Goal: Transaction & Acquisition: Purchase product/service

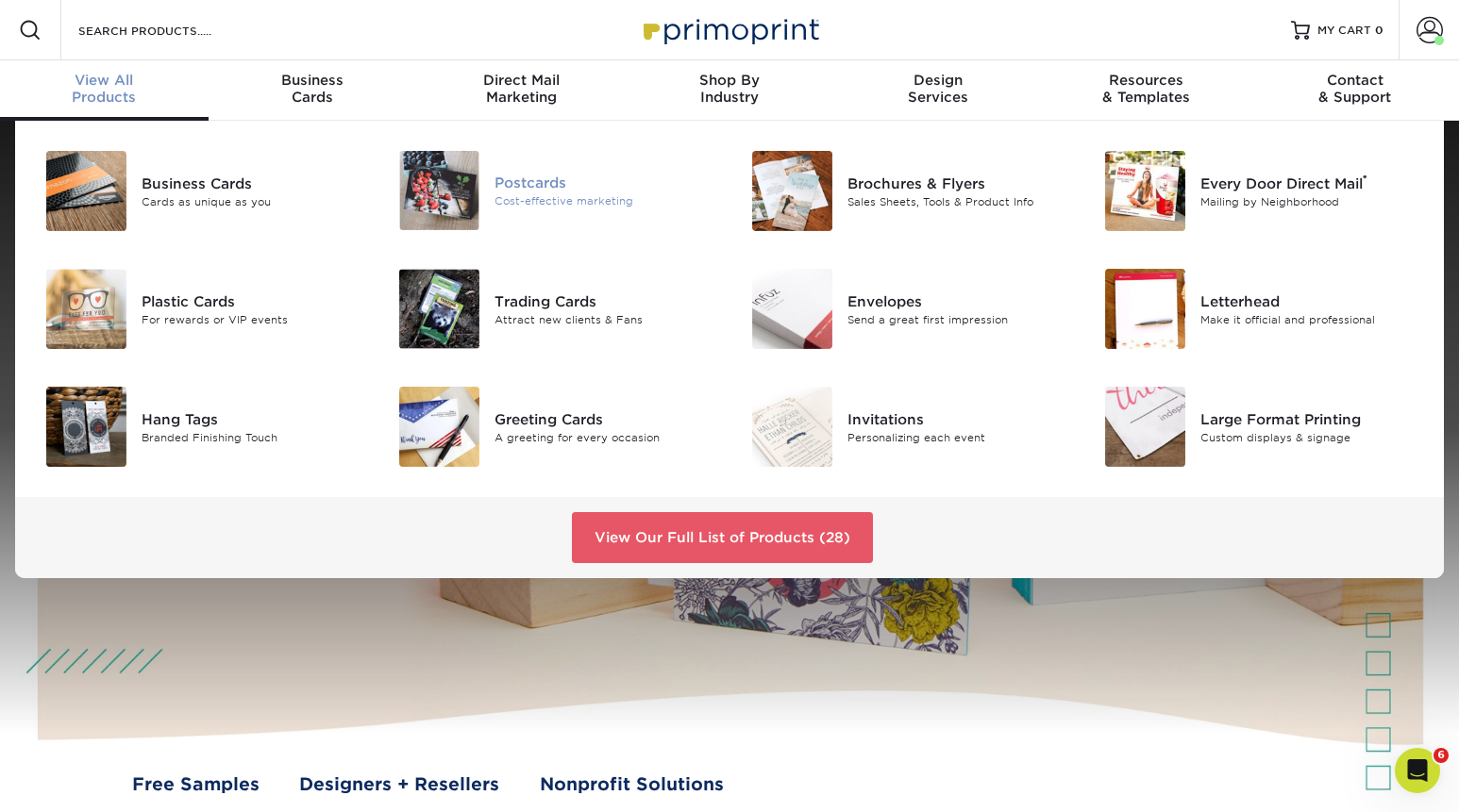
click at [465, 184] on img at bounding box center [440, 191] width 80 height 79
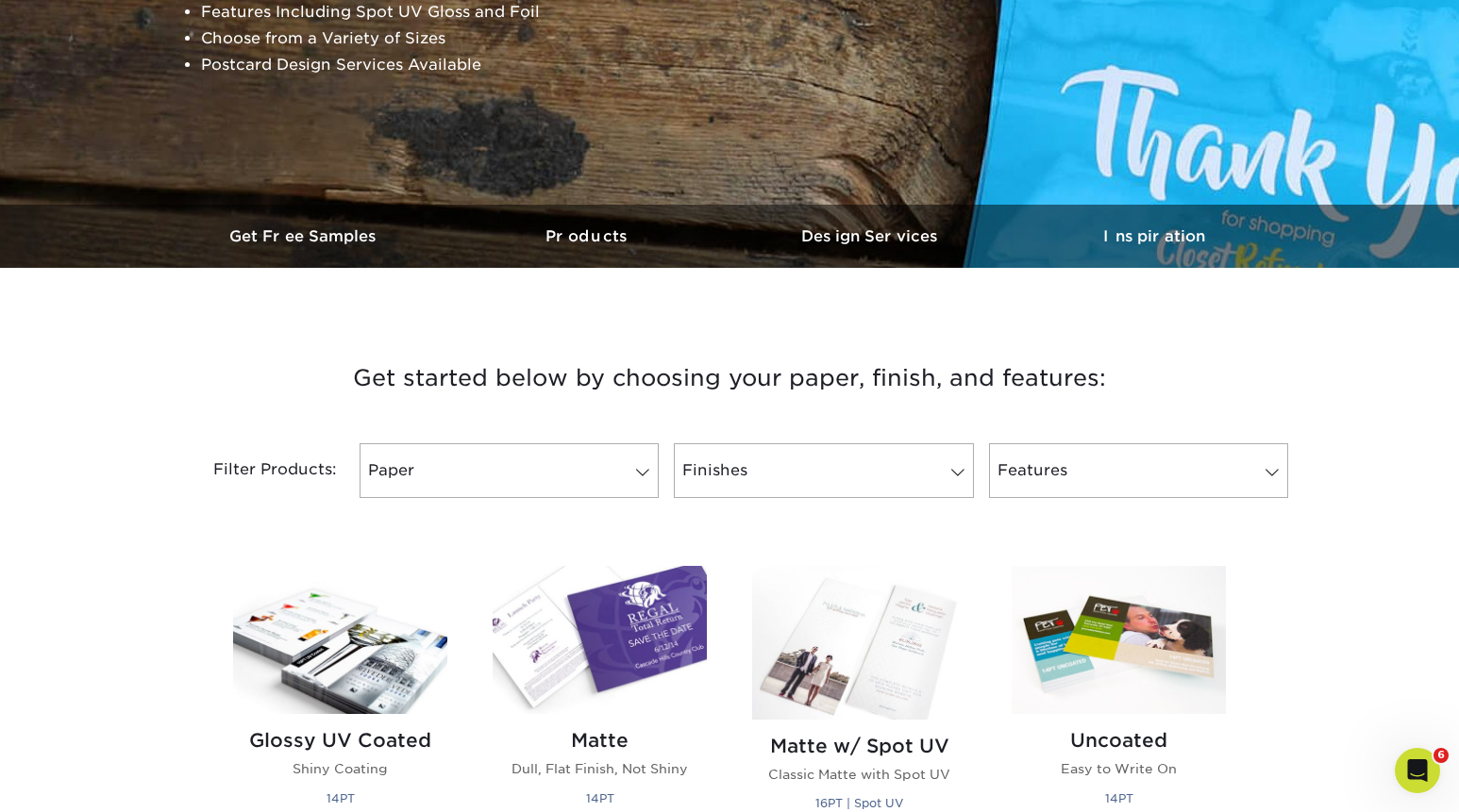
scroll to position [442, 0]
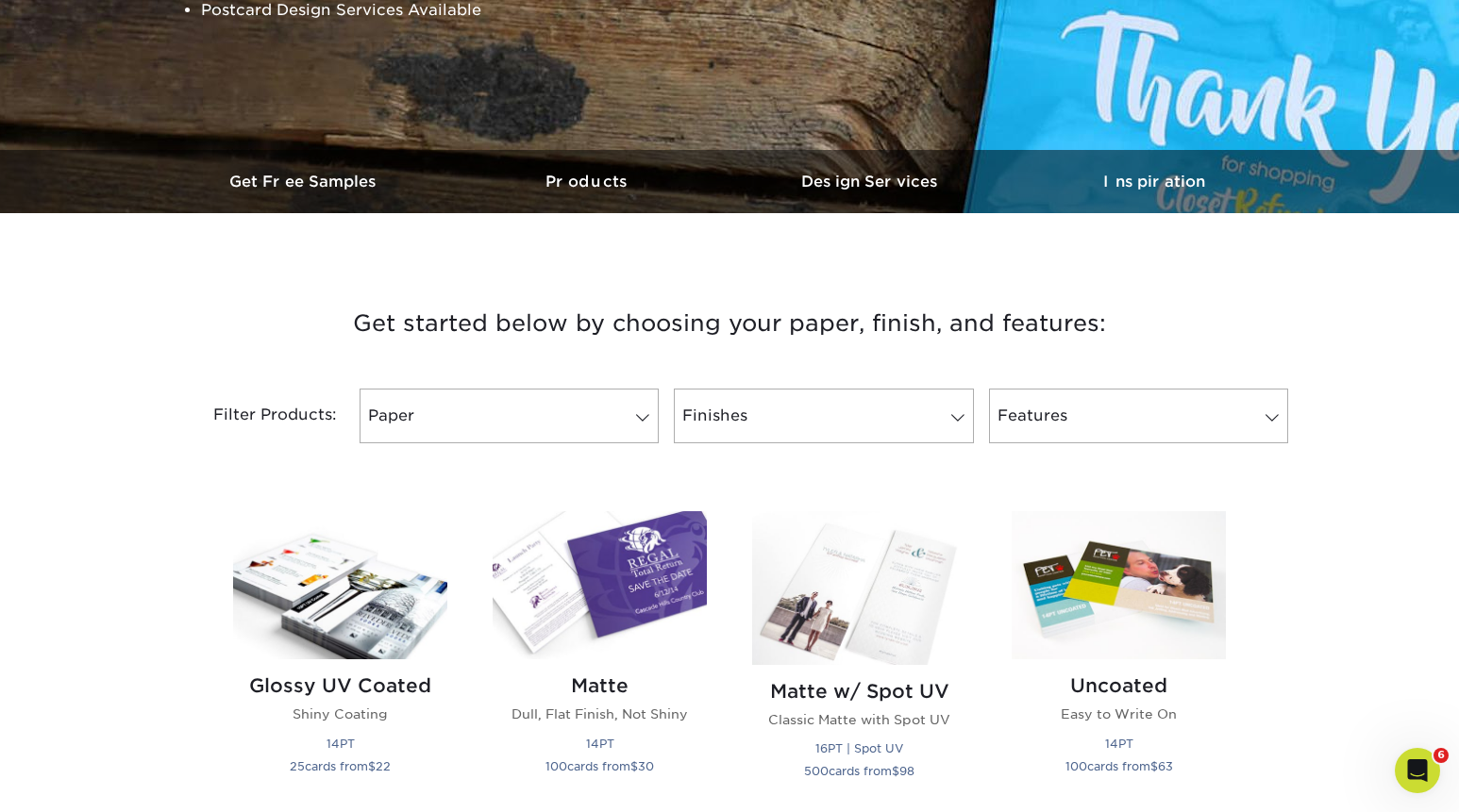
click at [543, 388] on div "Filter Products: Paper Filter by "Paper Type" 100LB 14PT 16PT 18PT 19PT 30% Rec…" at bounding box center [729, 427] width 1132 height 123
click at [536, 419] on link "Paper" at bounding box center [509, 416] width 299 height 55
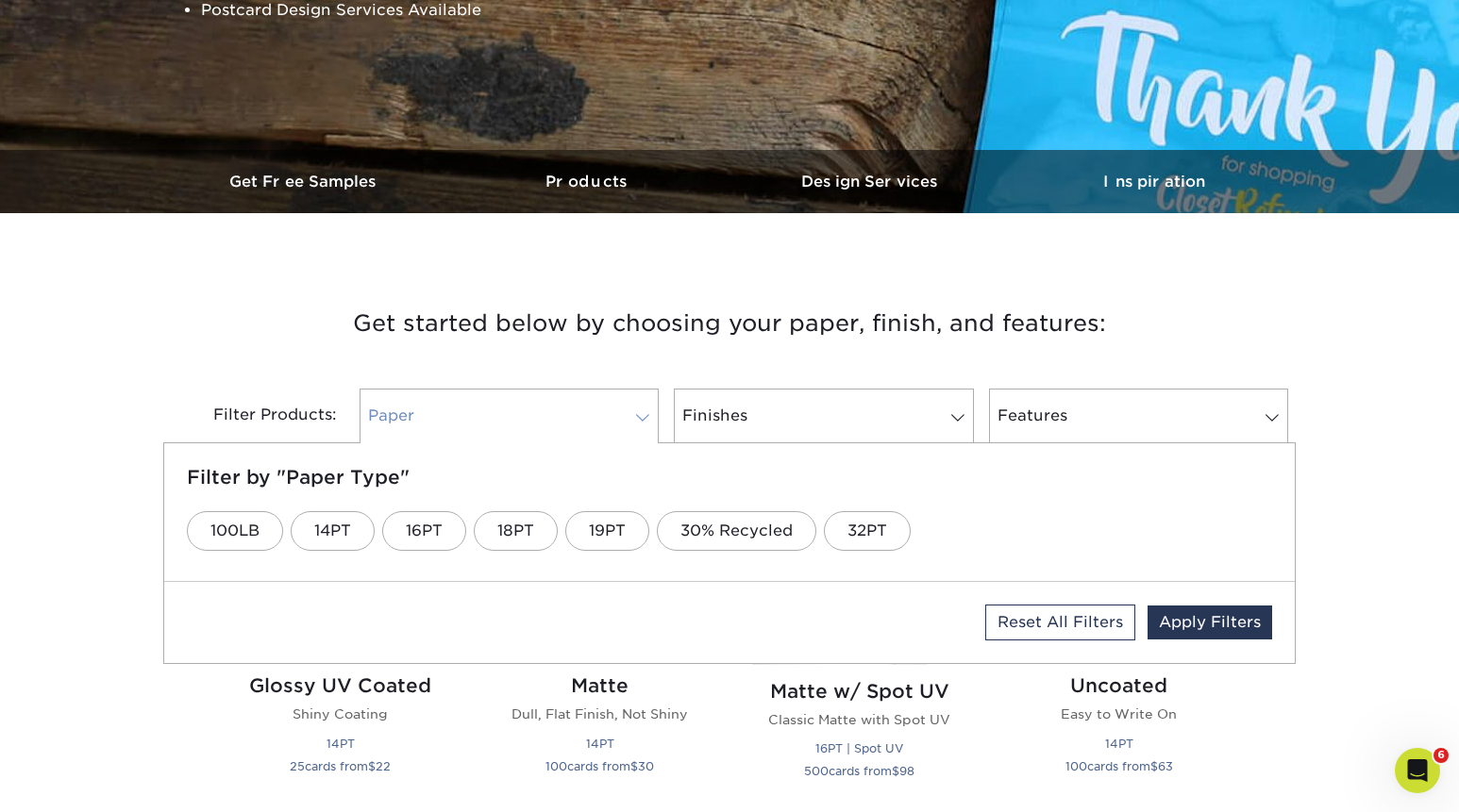
click at [529, 431] on link "Paper" at bounding box center [509, 416] width 299 height 55
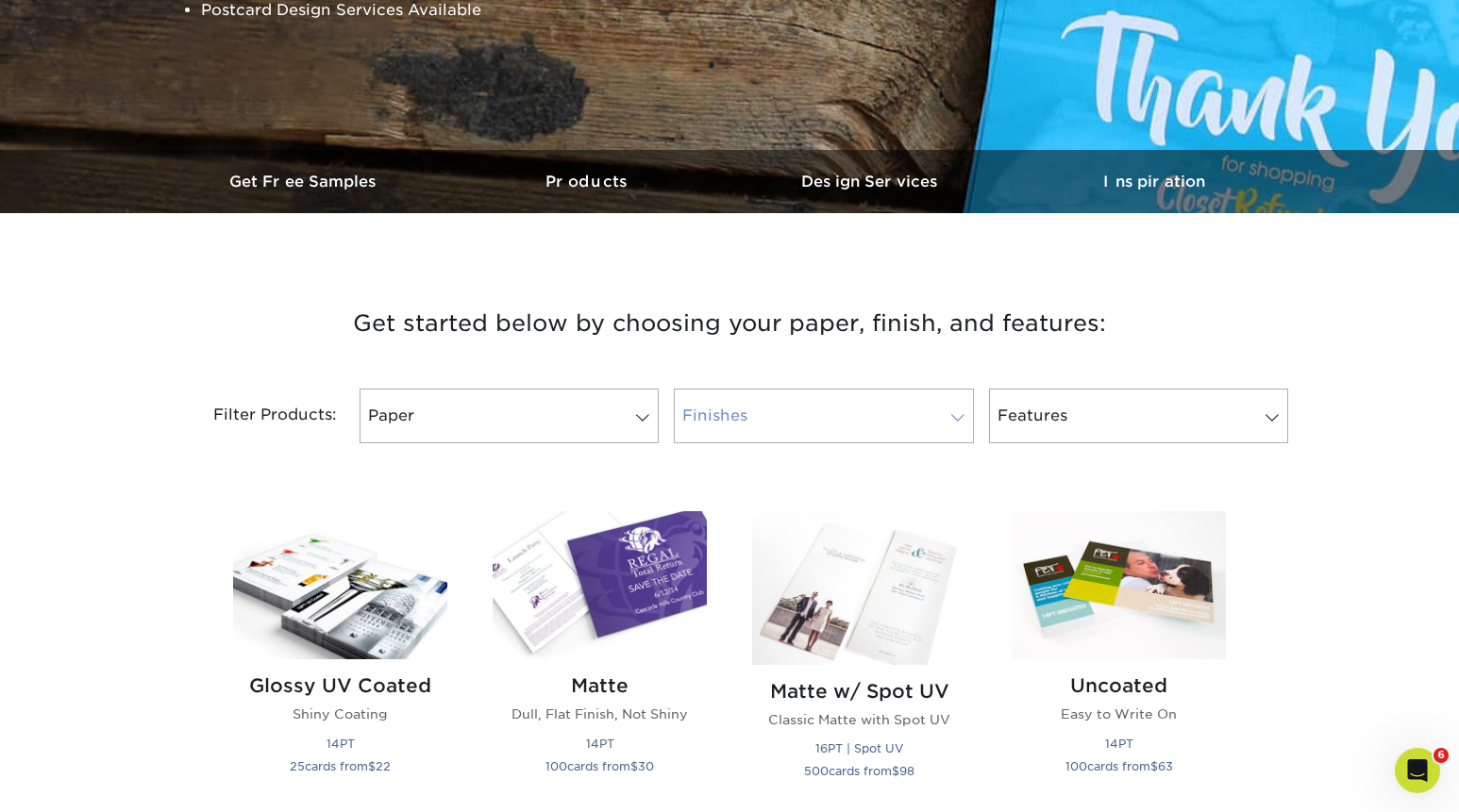
click at [764, 412] on link "Finishes" at bounding box center [823, 416] width 299 height 55
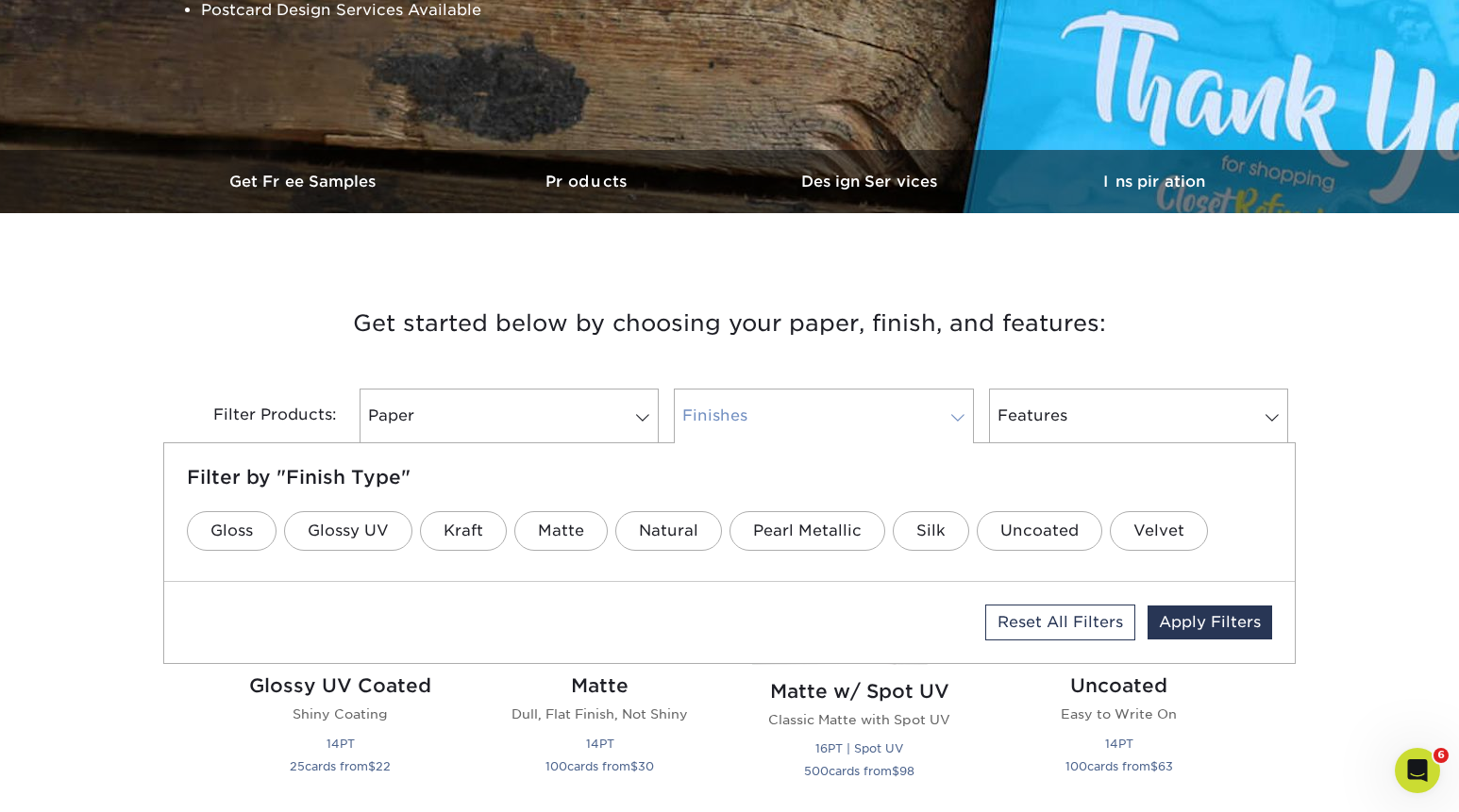
click at [871, 421] on link "Finishes" at bounding box center [823, 416] width 299 height 55
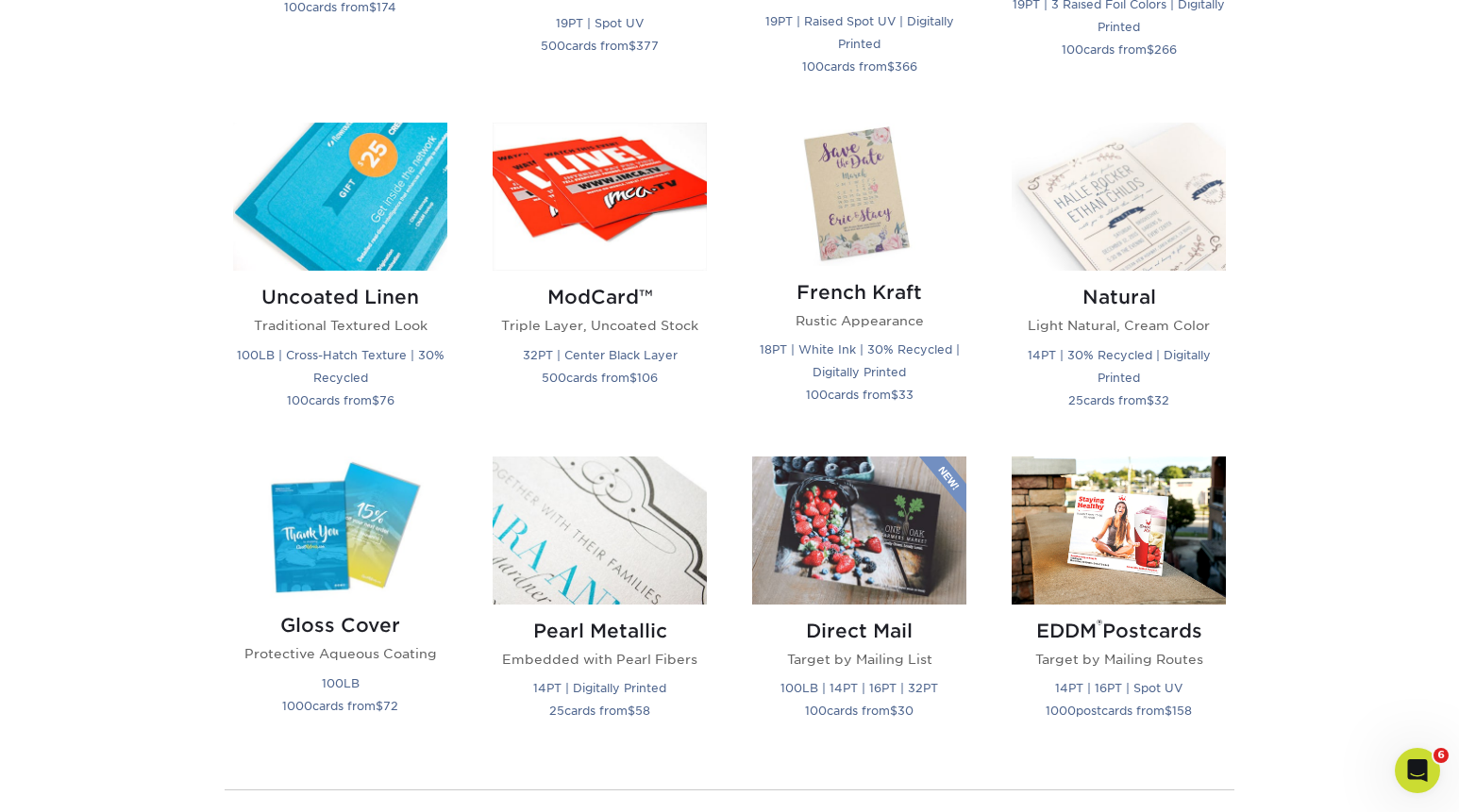
scroll to position [2193, 0]
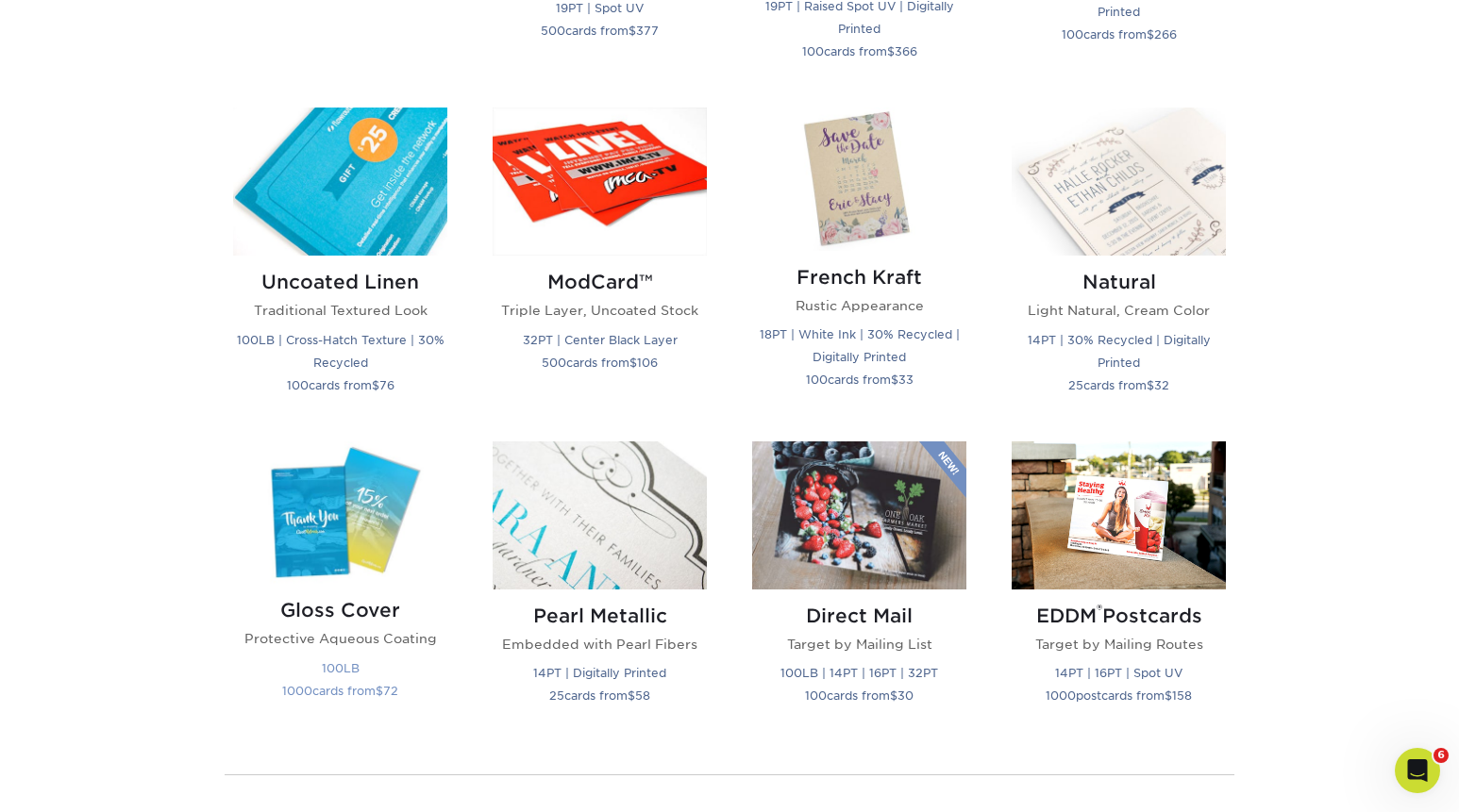
click at [363, 575] on img at bounding box center [340, 512] width 215 height 143
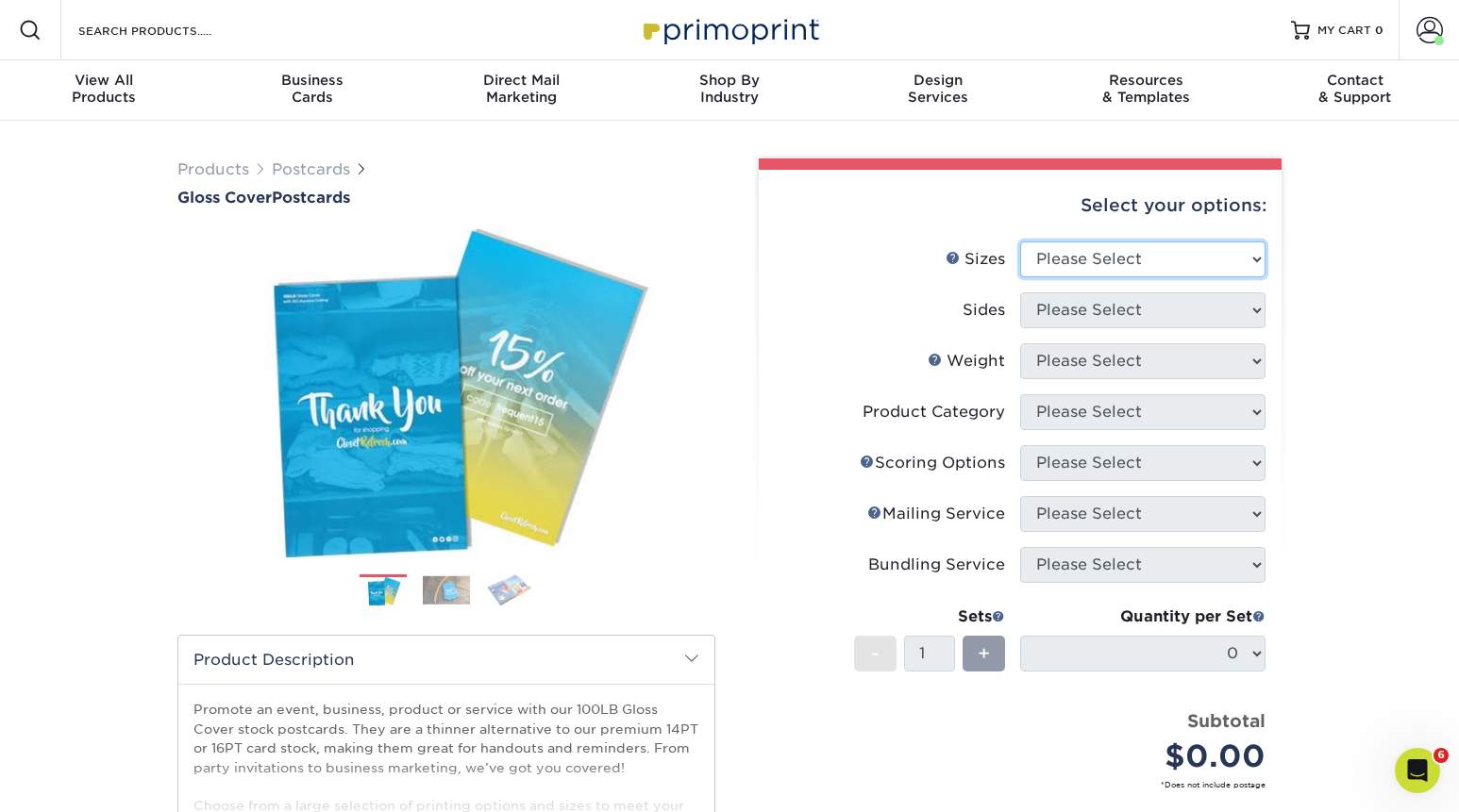
select select "4.25x5.50"
click option "4.25" x 5.5"" at bounding box center [0, 0] width 0 height 0
select select "32d3c223-f82c-492b-b915-ba065a00862f"
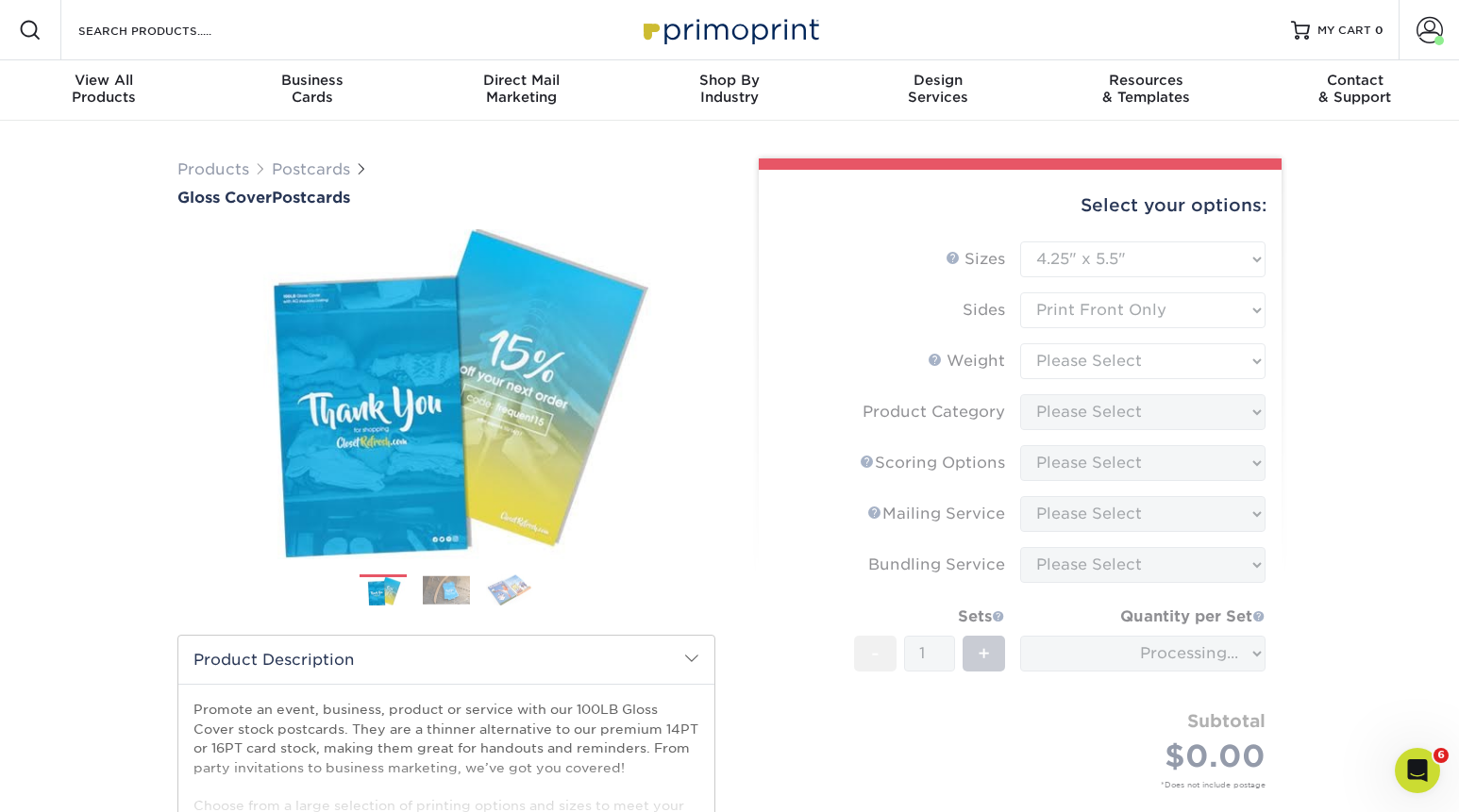
click at [1109, 362] on form "Sizes Help Sizes Please Select 2" x 8" 3" x 4" 3" x 5" 3.5" x 8.5" 4" x 6" 4" x…" at bounding box center [1020, 537] width 492 height 592
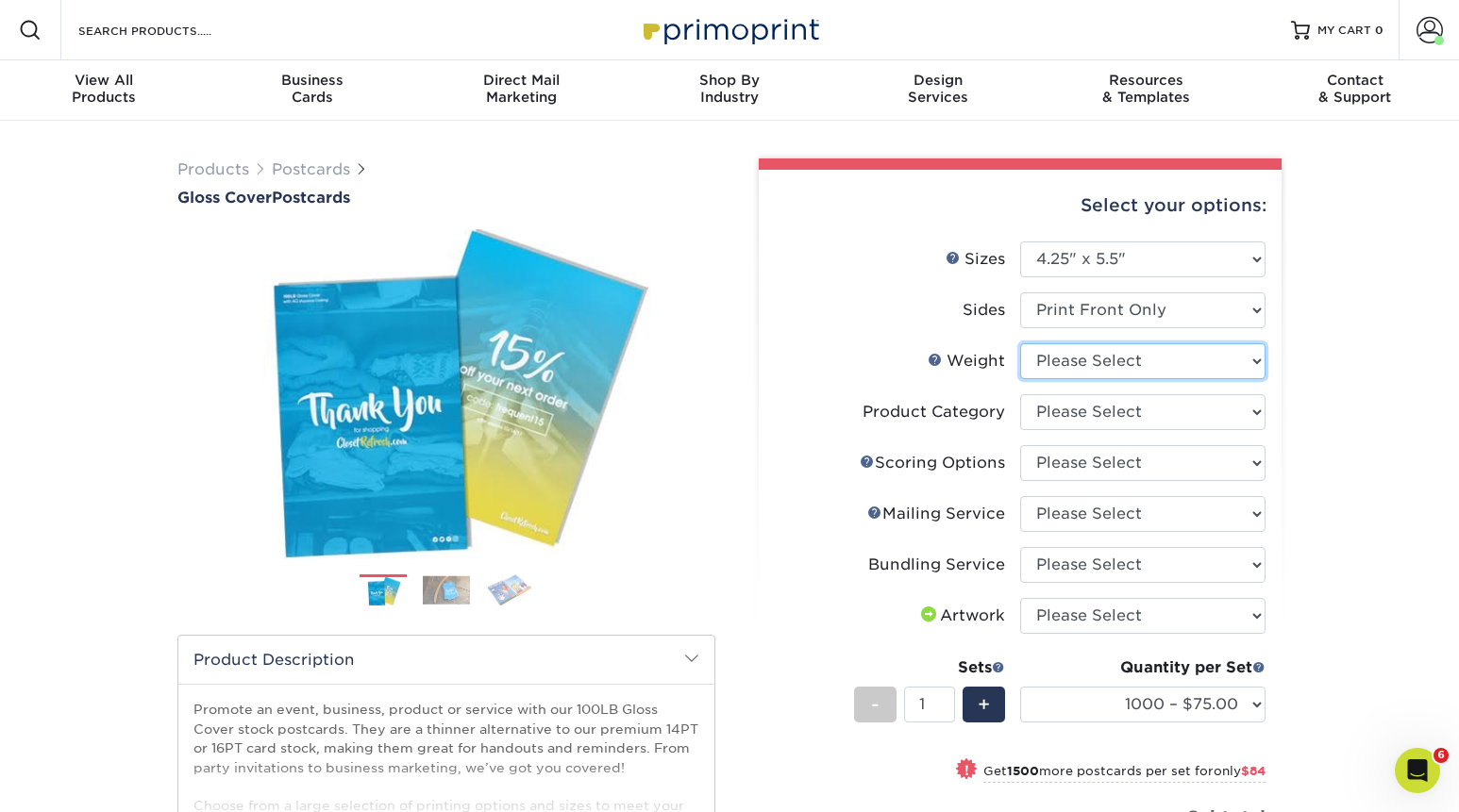
select select "100LB"
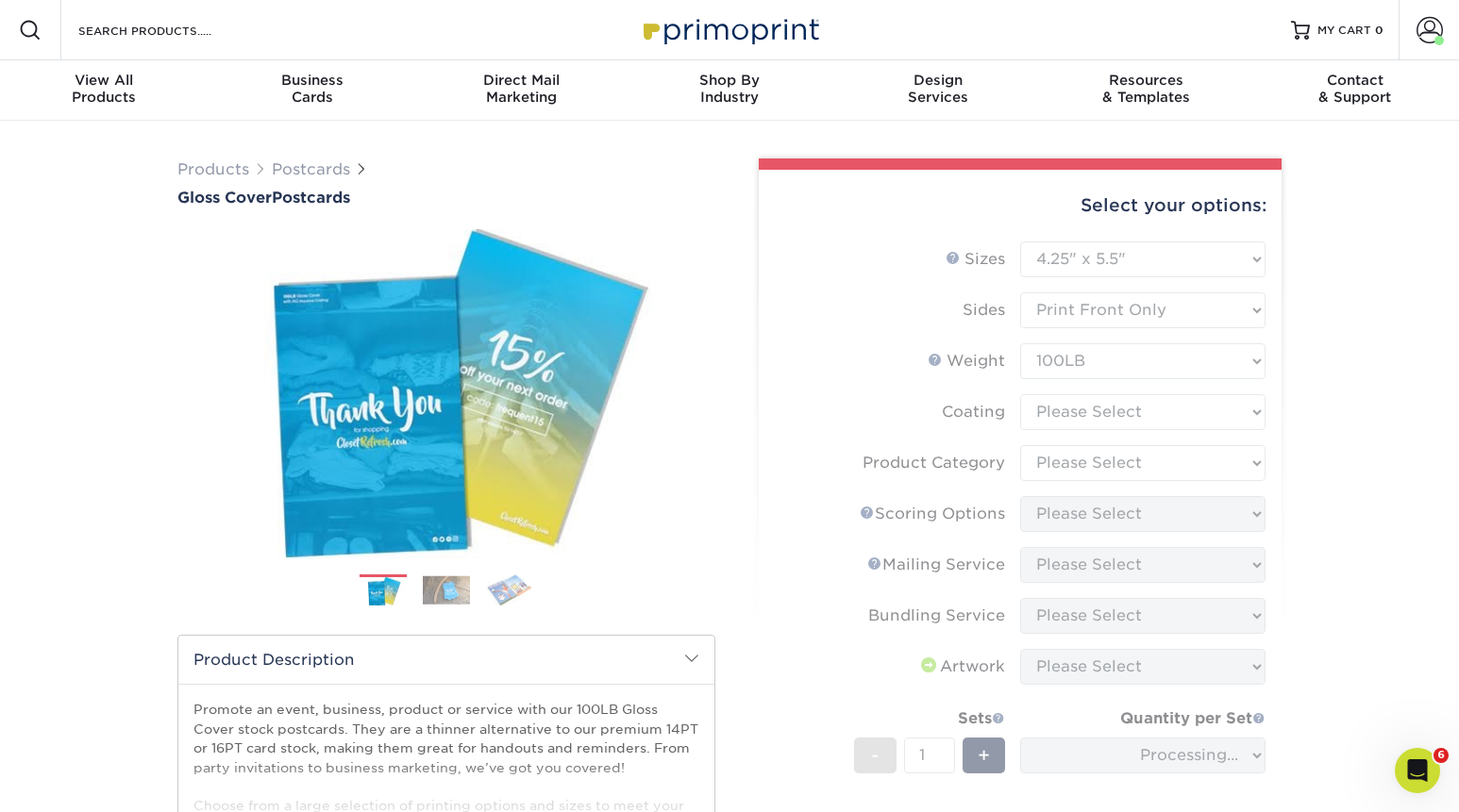
click at [1119, 417] on form "Sizes Help Sizes Please Select 2" x 8" 3" x 4" 3" x 5" 3.5" x 8.5" 4" x 6" 4" x…" at bounding box center [1020, 597] width 492 height 711
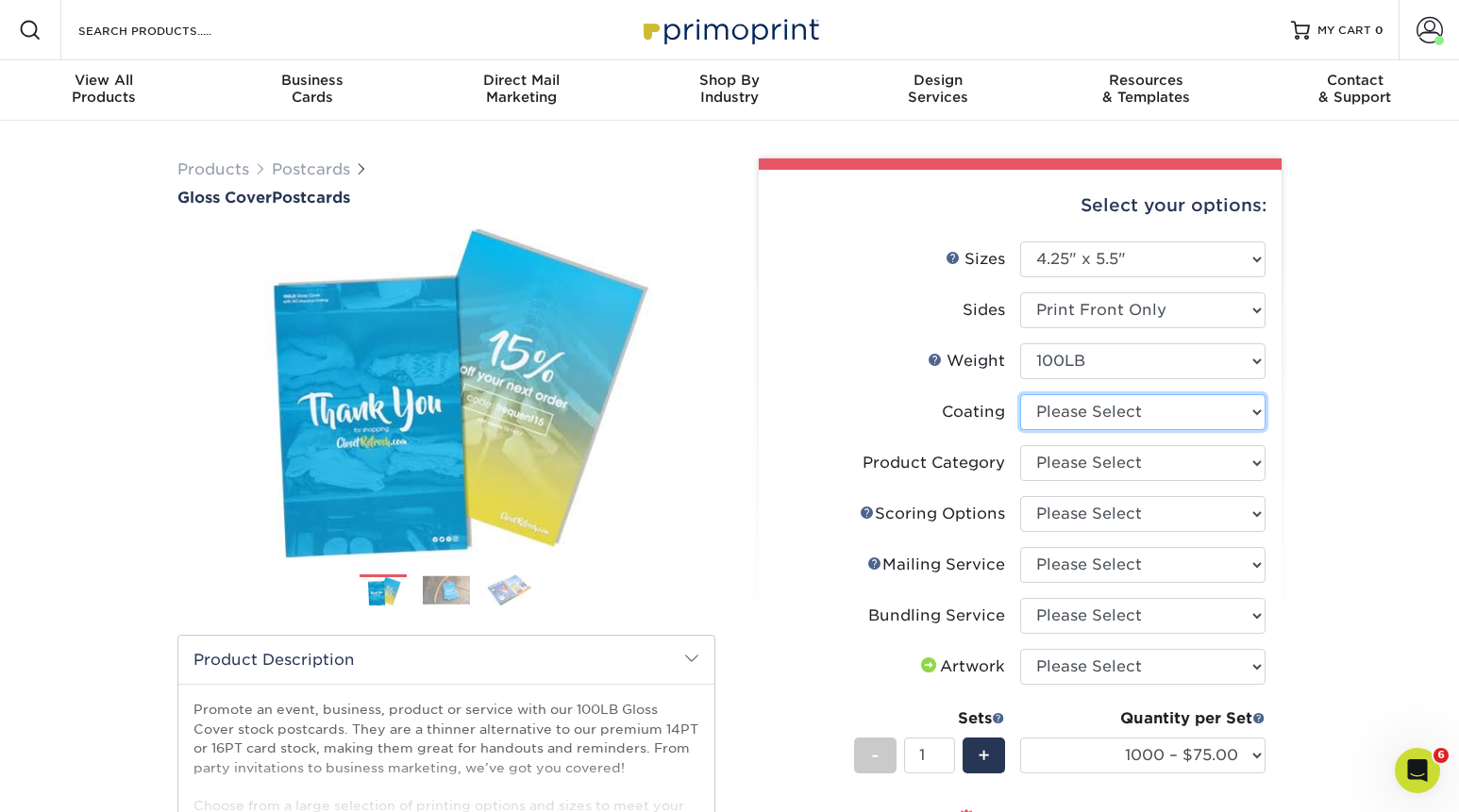
select select "d41dab50-ff65-4f4f-bb17-2afe4d36ae33"
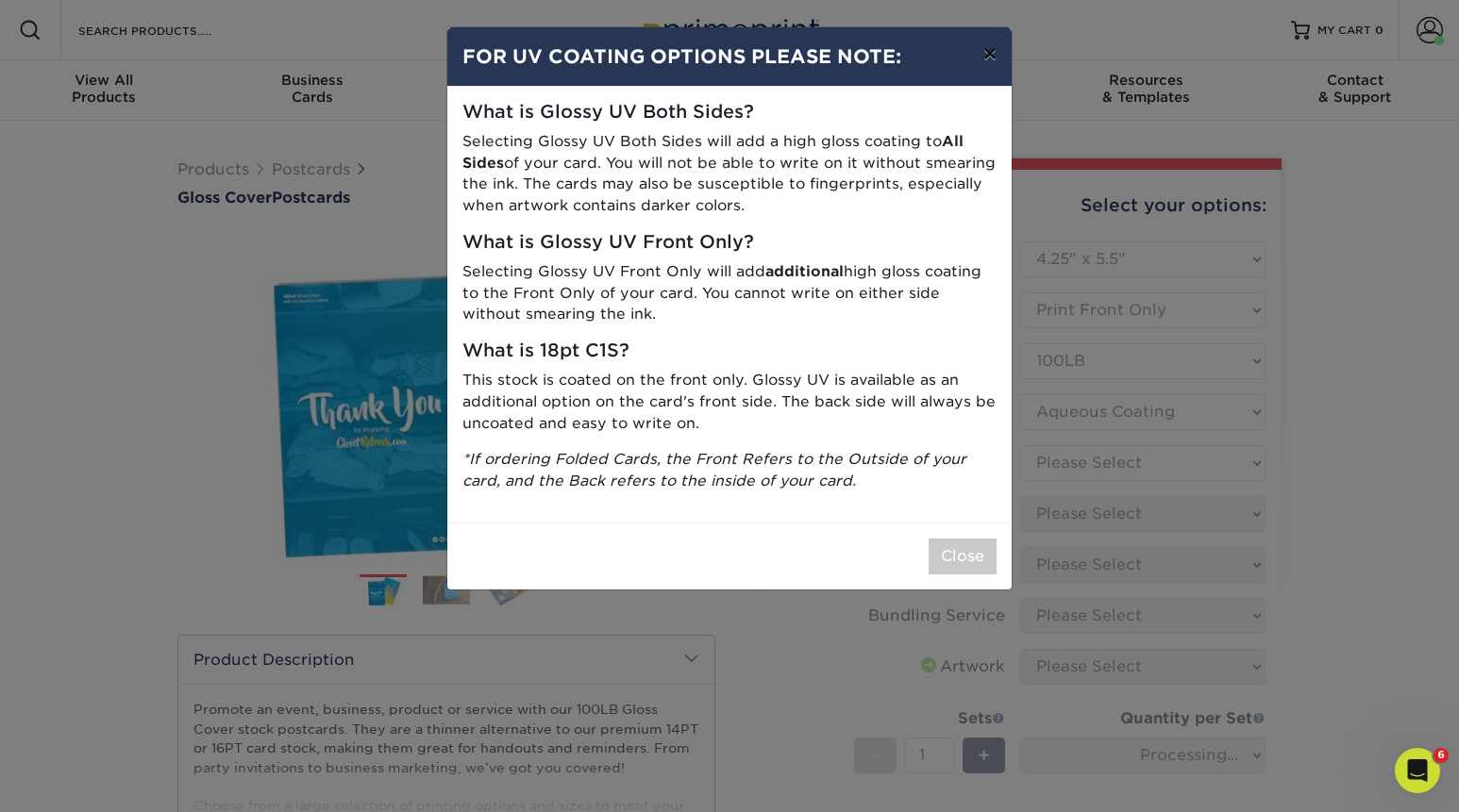
click at [977, 47] on button "×" at bounding box center [990, 54] width 43 height 53
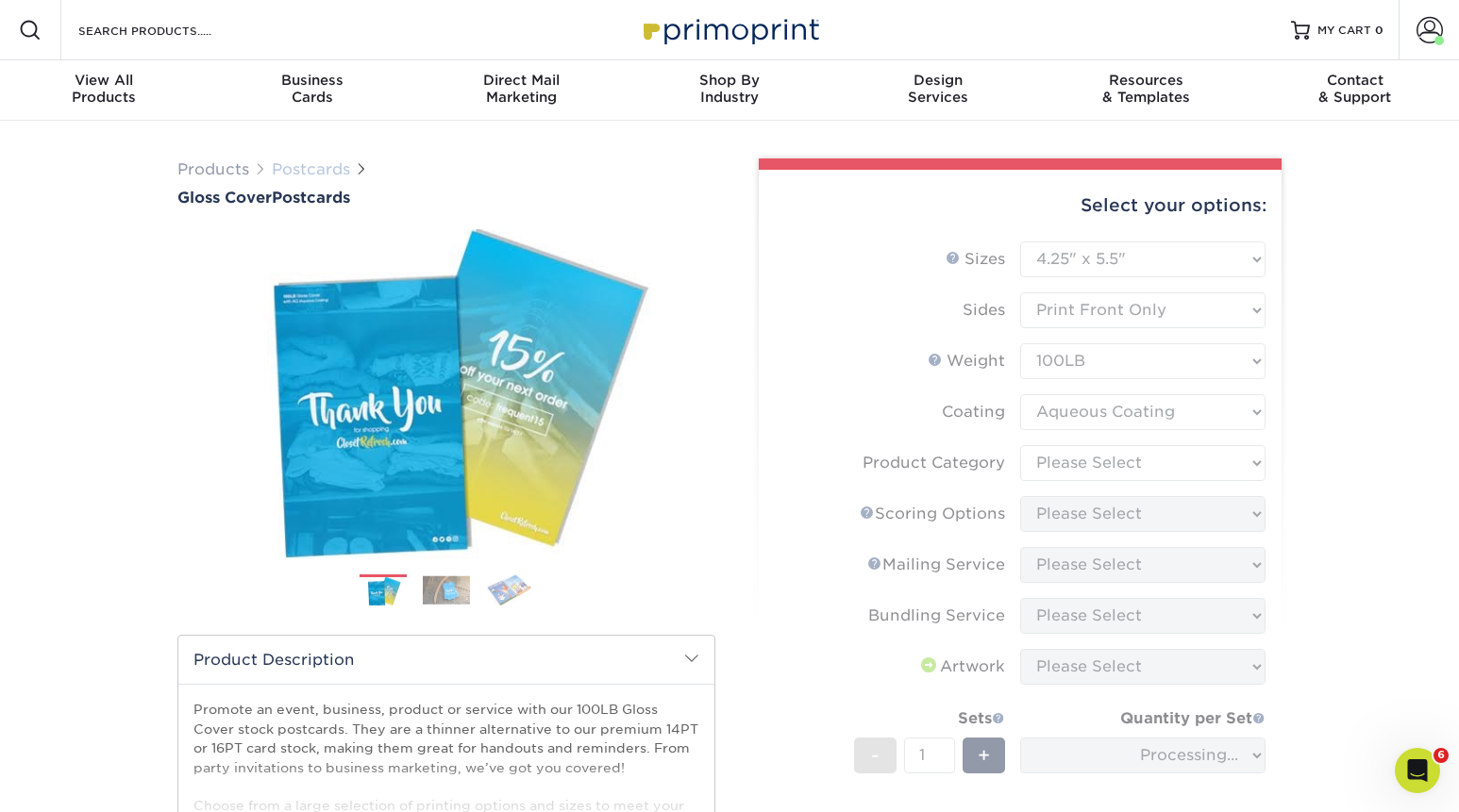
click at [312, 169] on link "Postcards" at bounding box center [311, 169] width 79 height 18
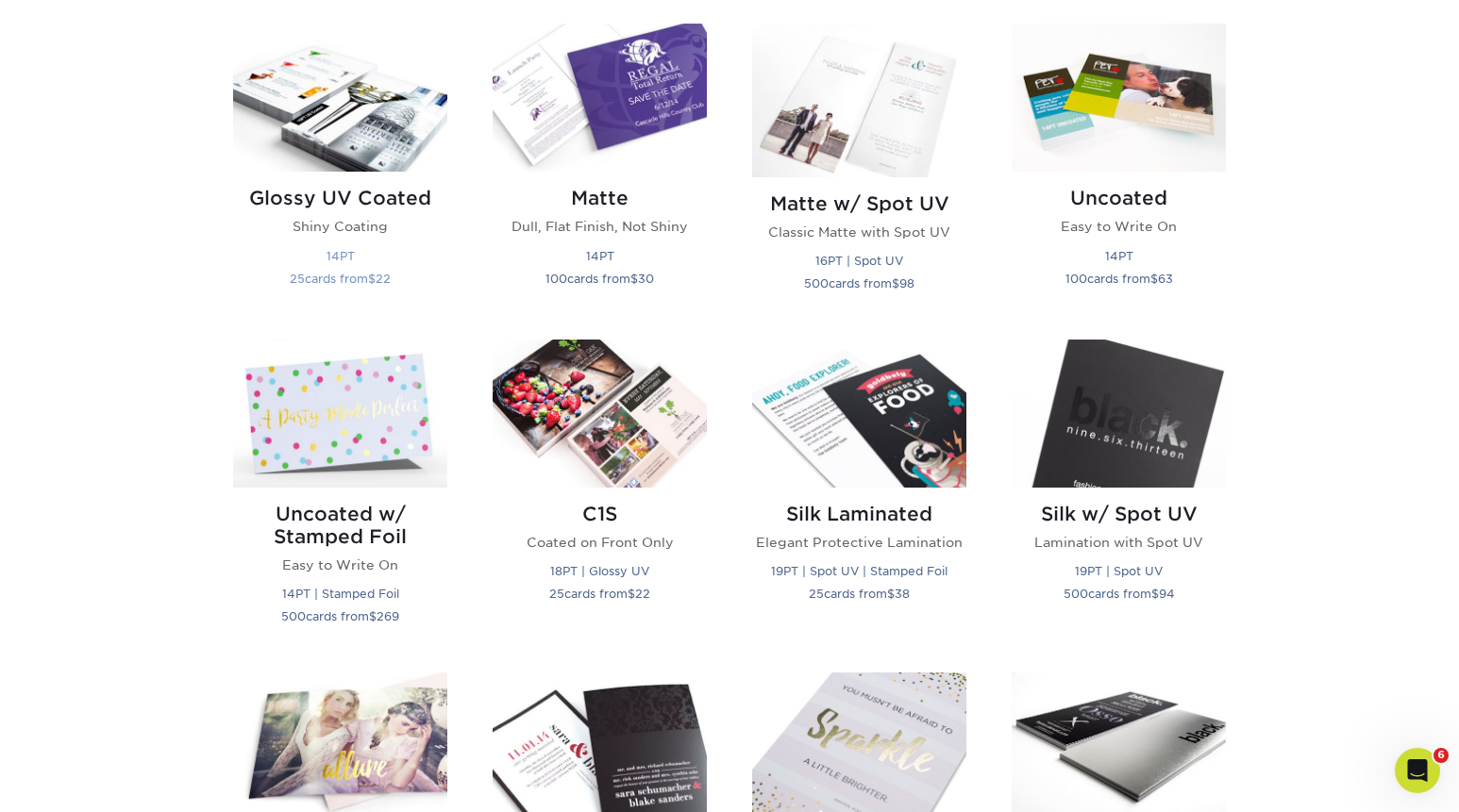
scroll to position [931, 0]
